Goal: Navigation & Orientation: Find specific page/section

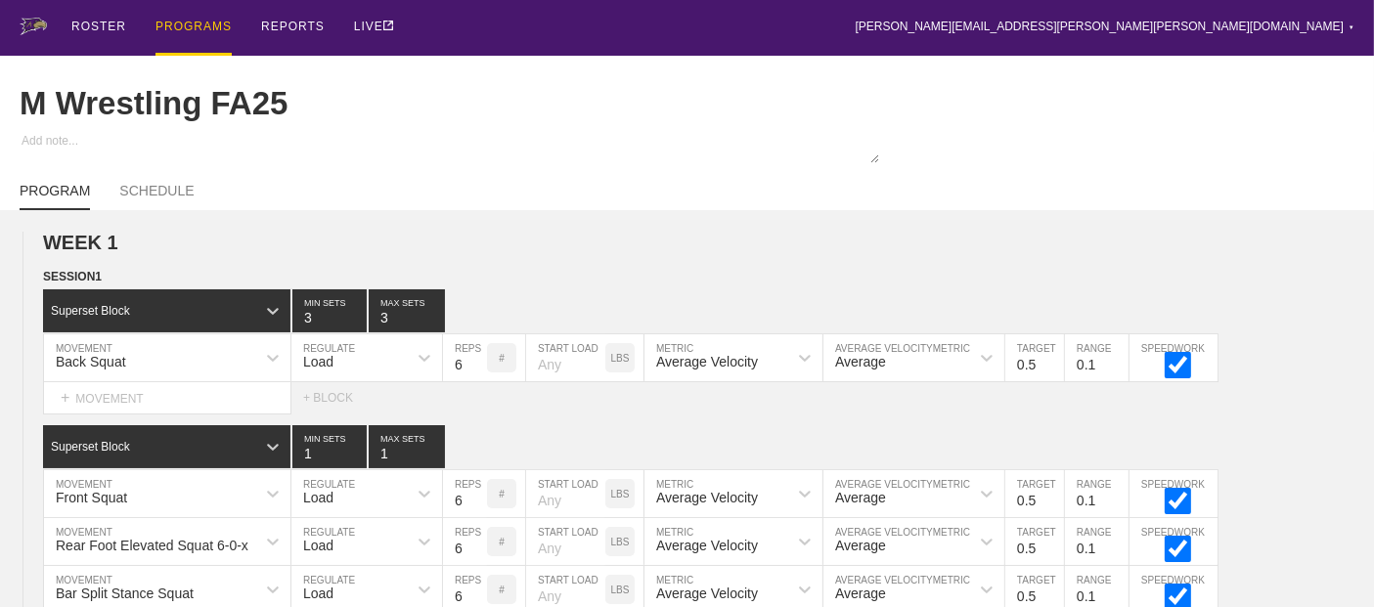
click at [176, 24] on div "PROGRAMS" at bounding box center [193, 28] width 76 height 56
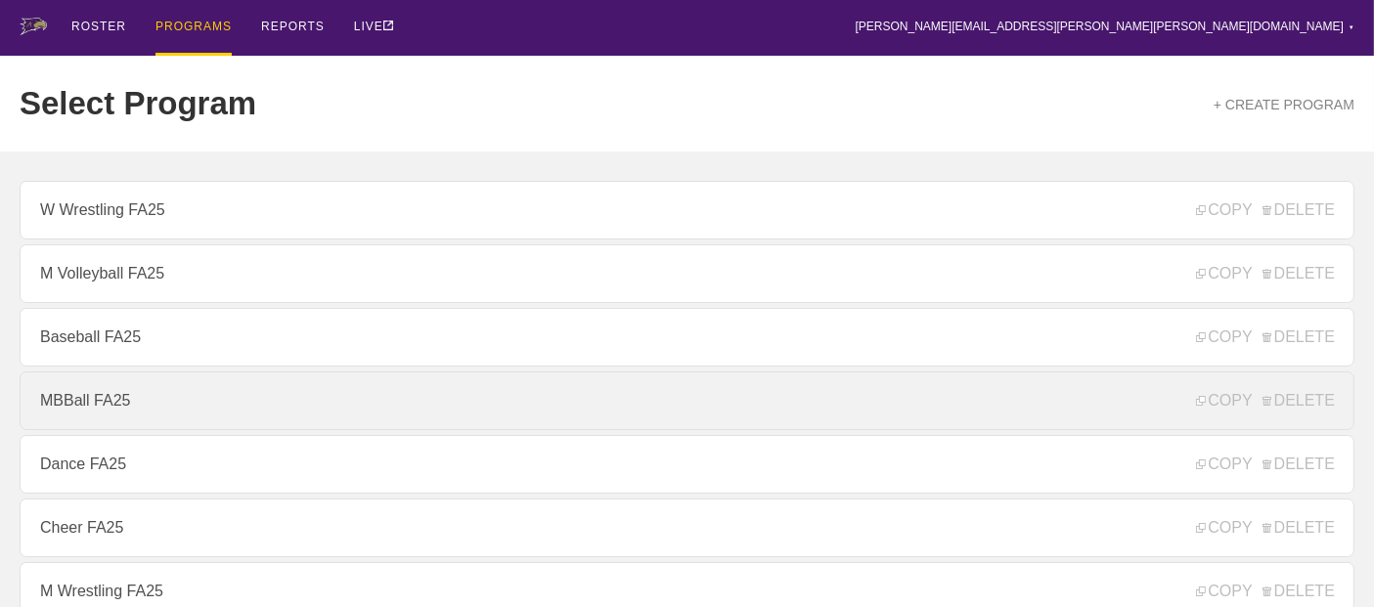
click at [82, 422] on link "MBBall FA25" at bounding box center [687, 401] width 1335 height 59
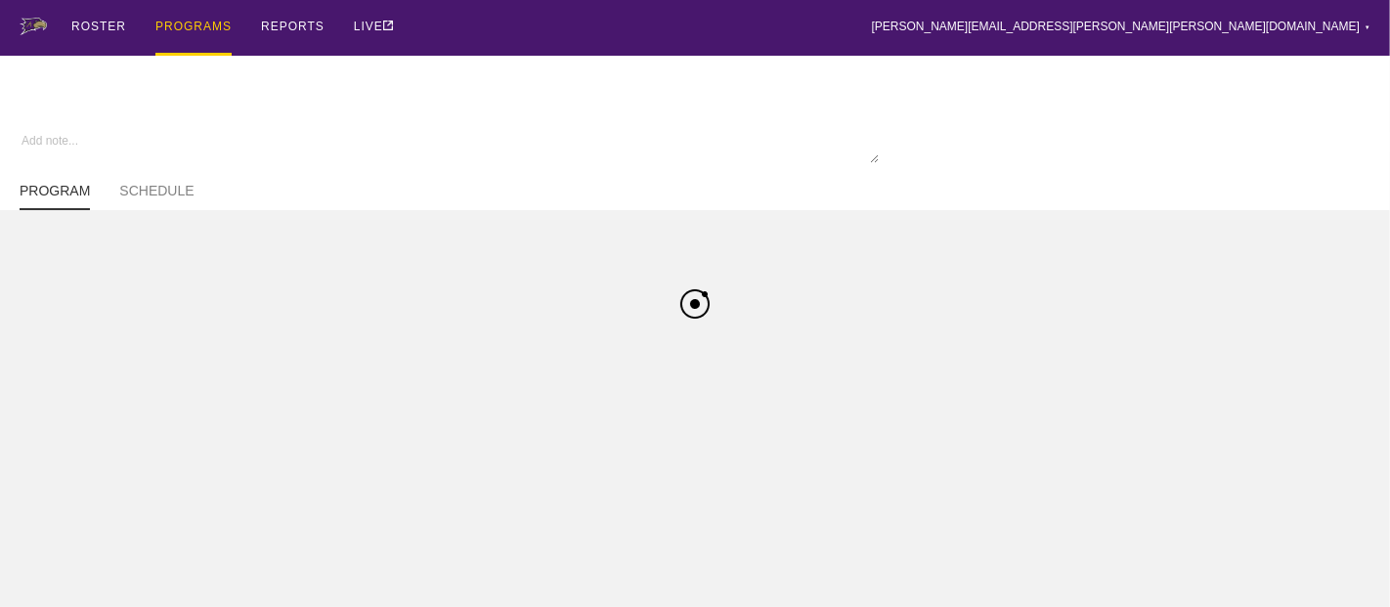
type textarea "x"
type input "MBBall FA25"
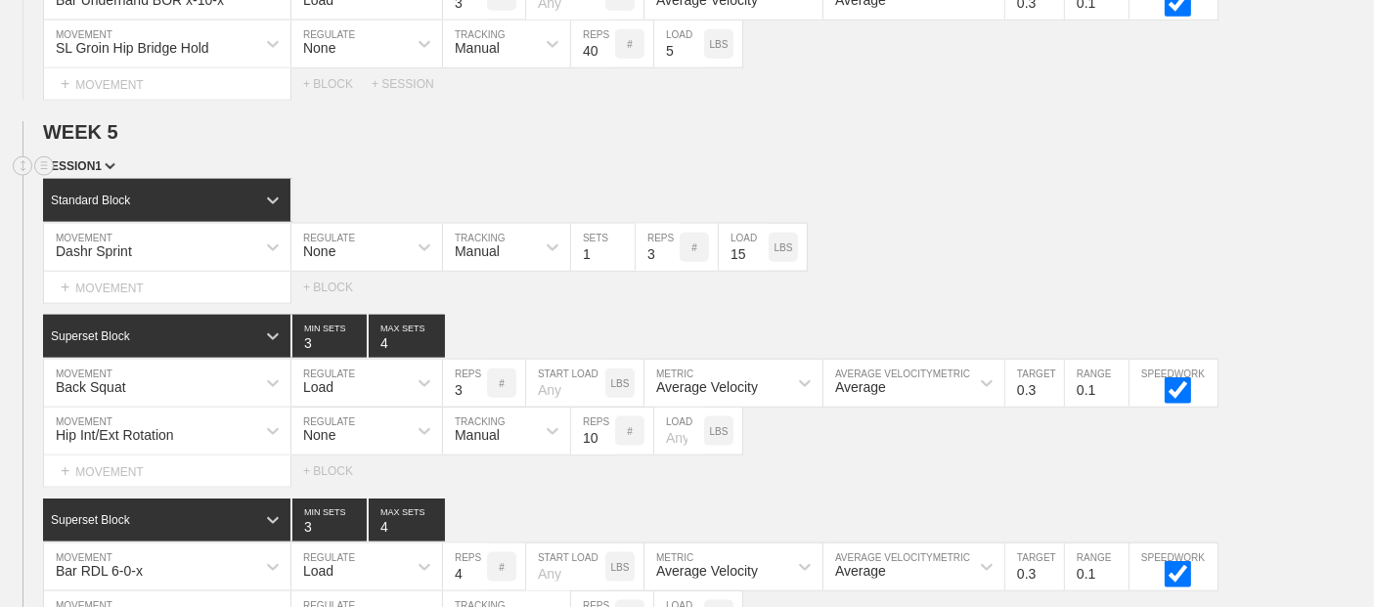
scroll to position [10126, 0]
